Goal: Navigation & Orientation: Understand site structure

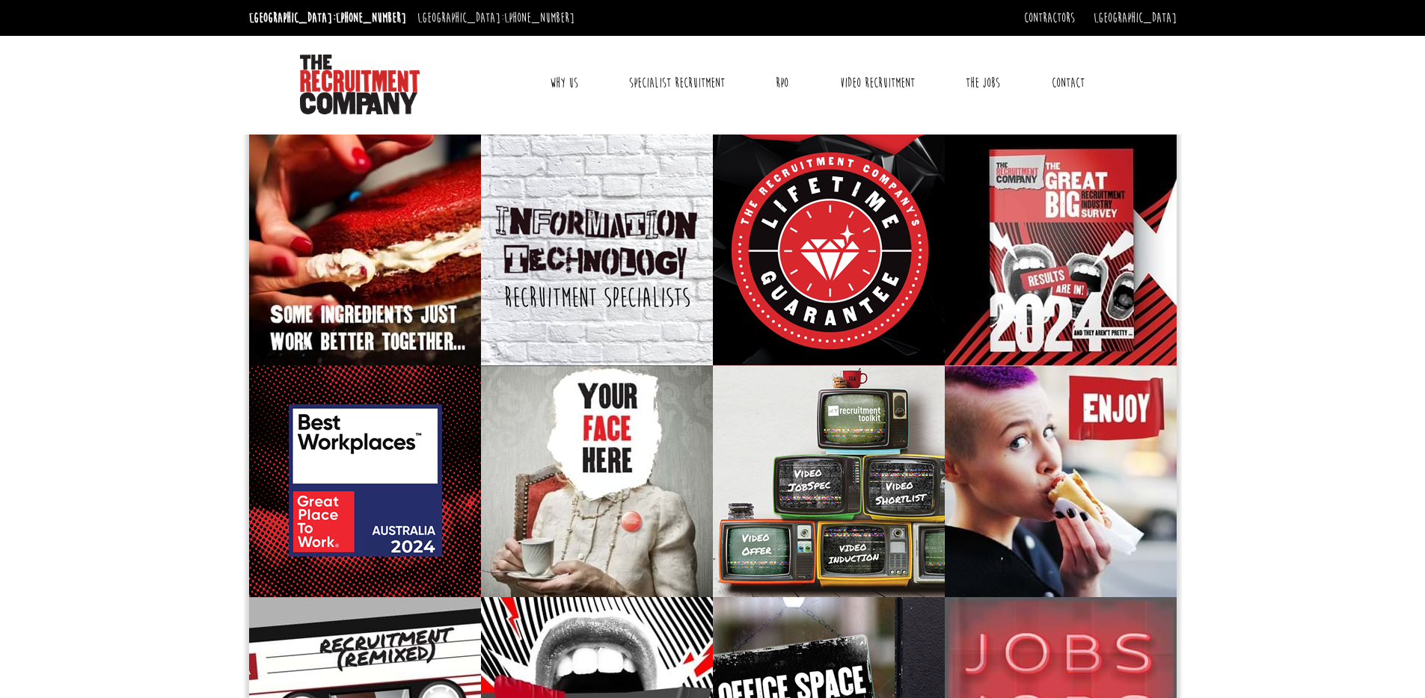
click at [551, 87] on link "Why Us" at bounding box center [563, 82] width 51 height 37
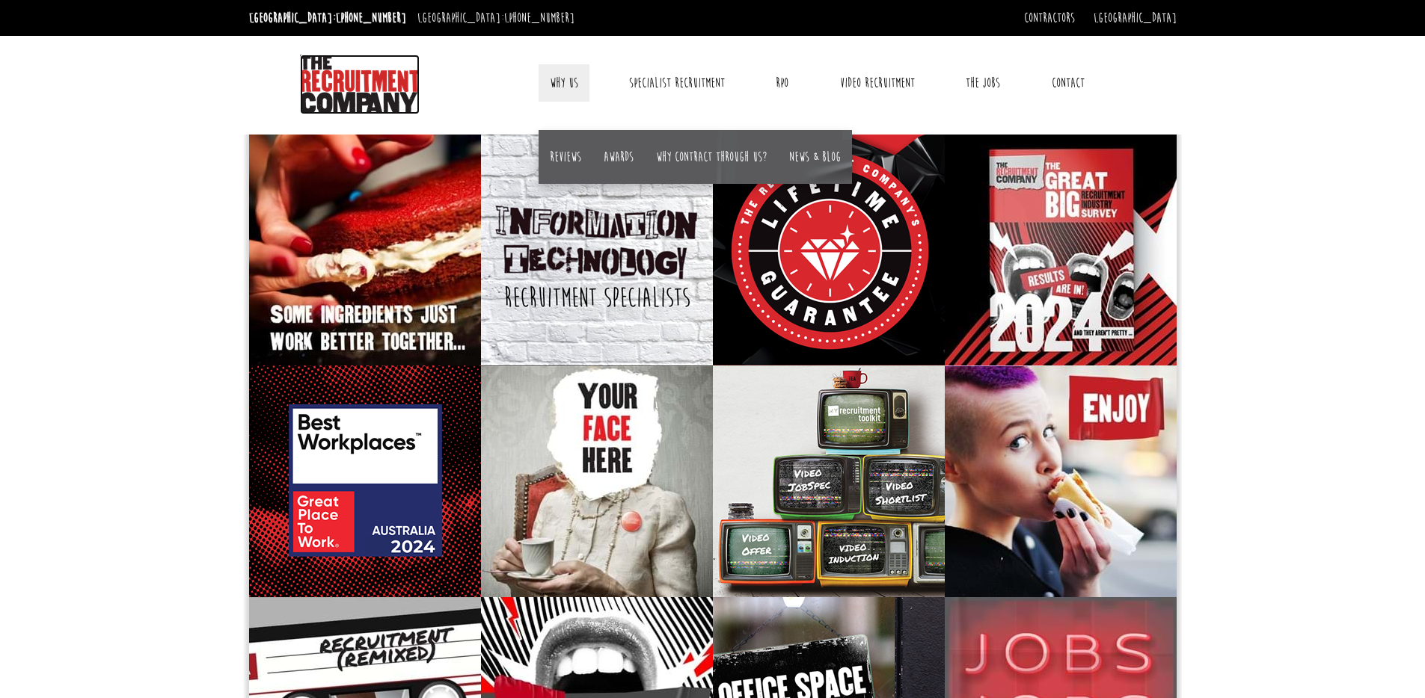
click at [381, 99] on img at bounding box center [360, 85] width 120 height 60
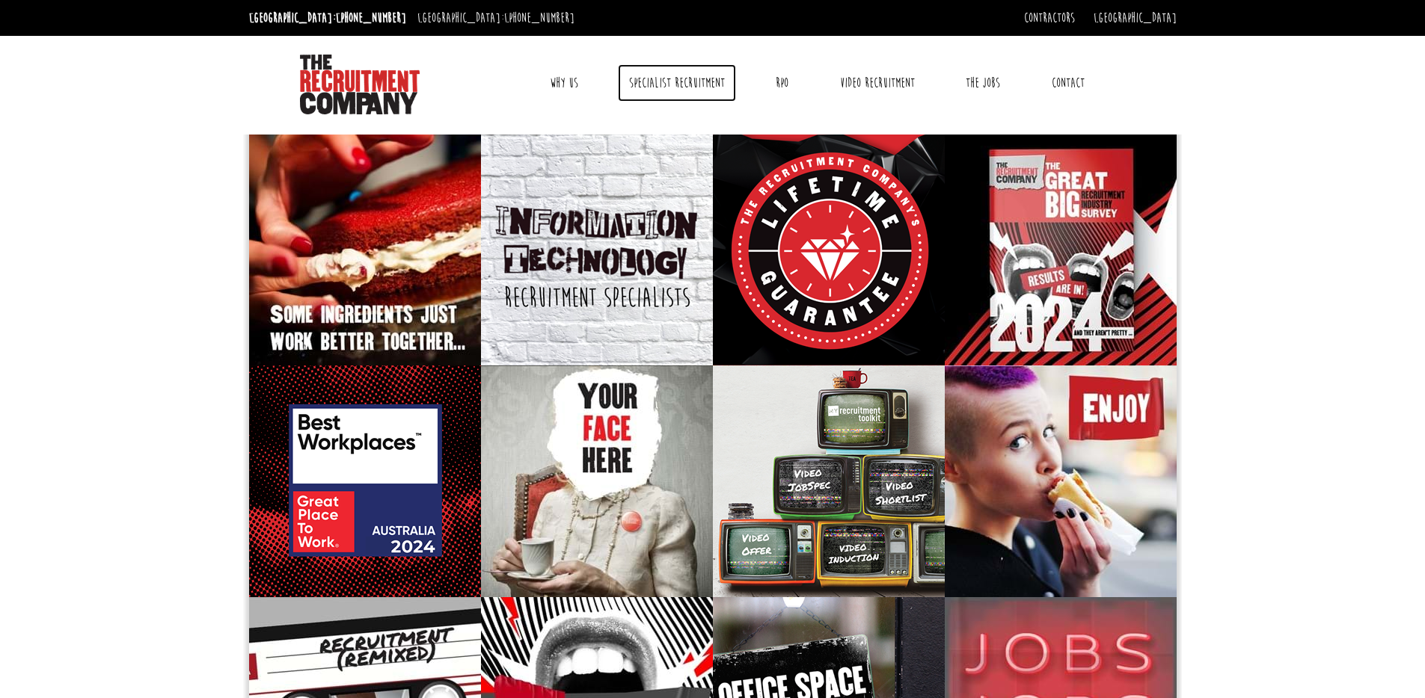
click at [663, 76] on link "Specialist Recruitment" at bounding box center [677, 82] width 118 height 37
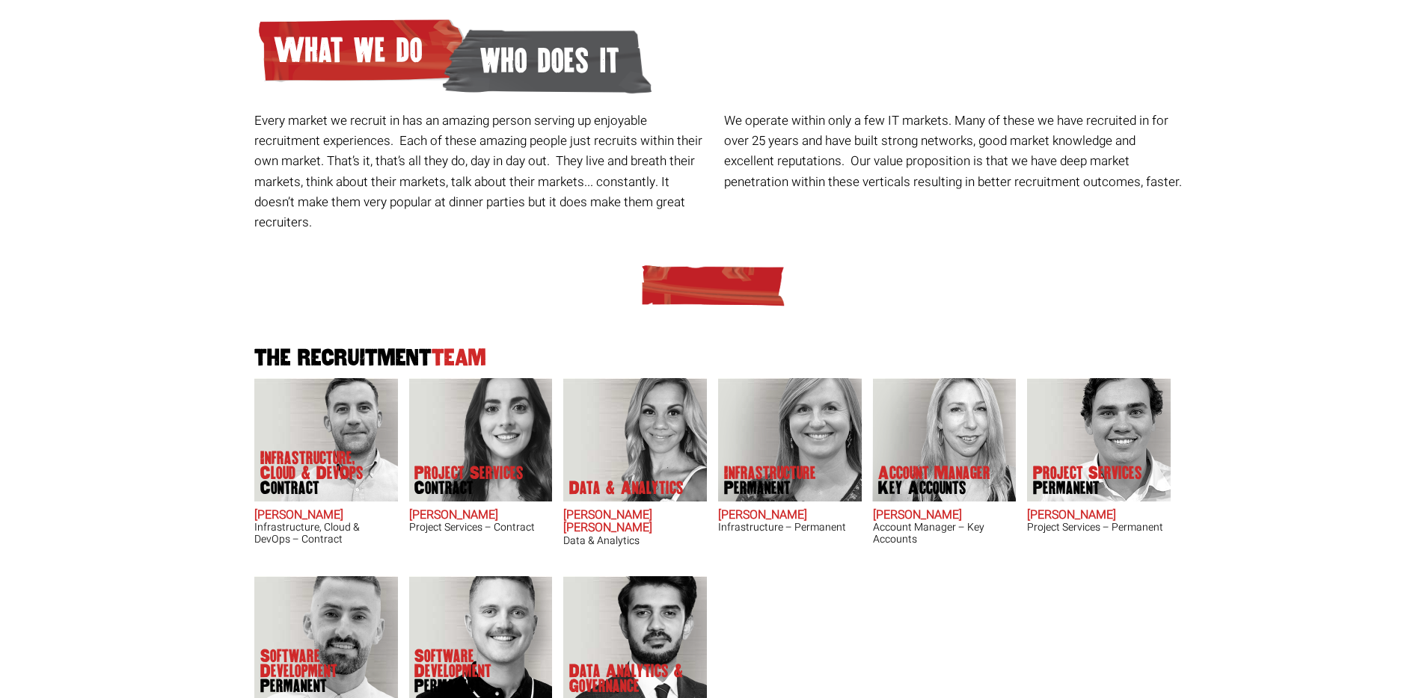
scroll to position [153, 0]
